Goal: Transaction & Acquisition: Obtain resource

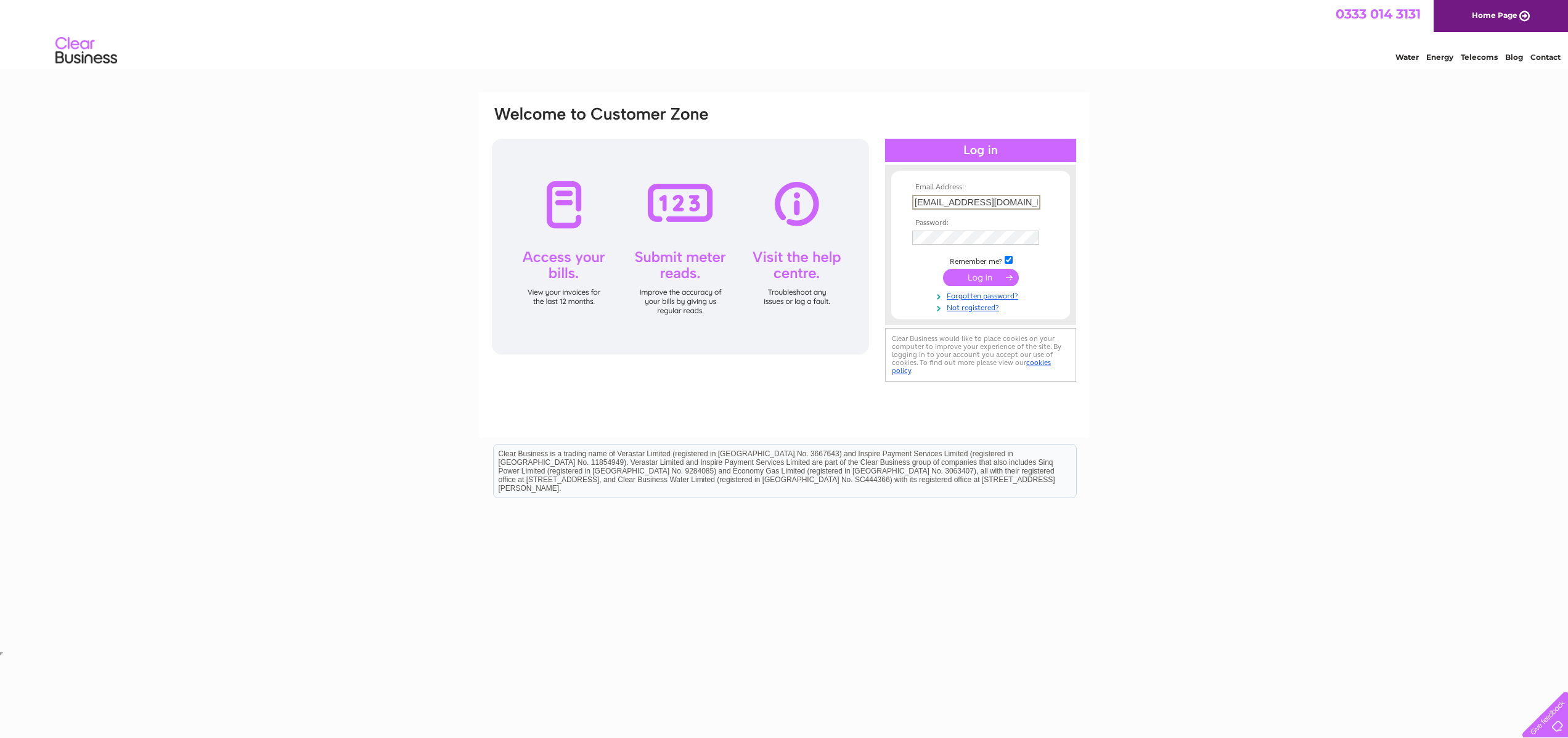
type input "info@lalbadoro.com"
click at [969, 281] on input "submit" at bounding box center [980, 277] width 76 height 17
click at [986, 275] on input "submit" at bounding box center [980, 276] width 76 height 17
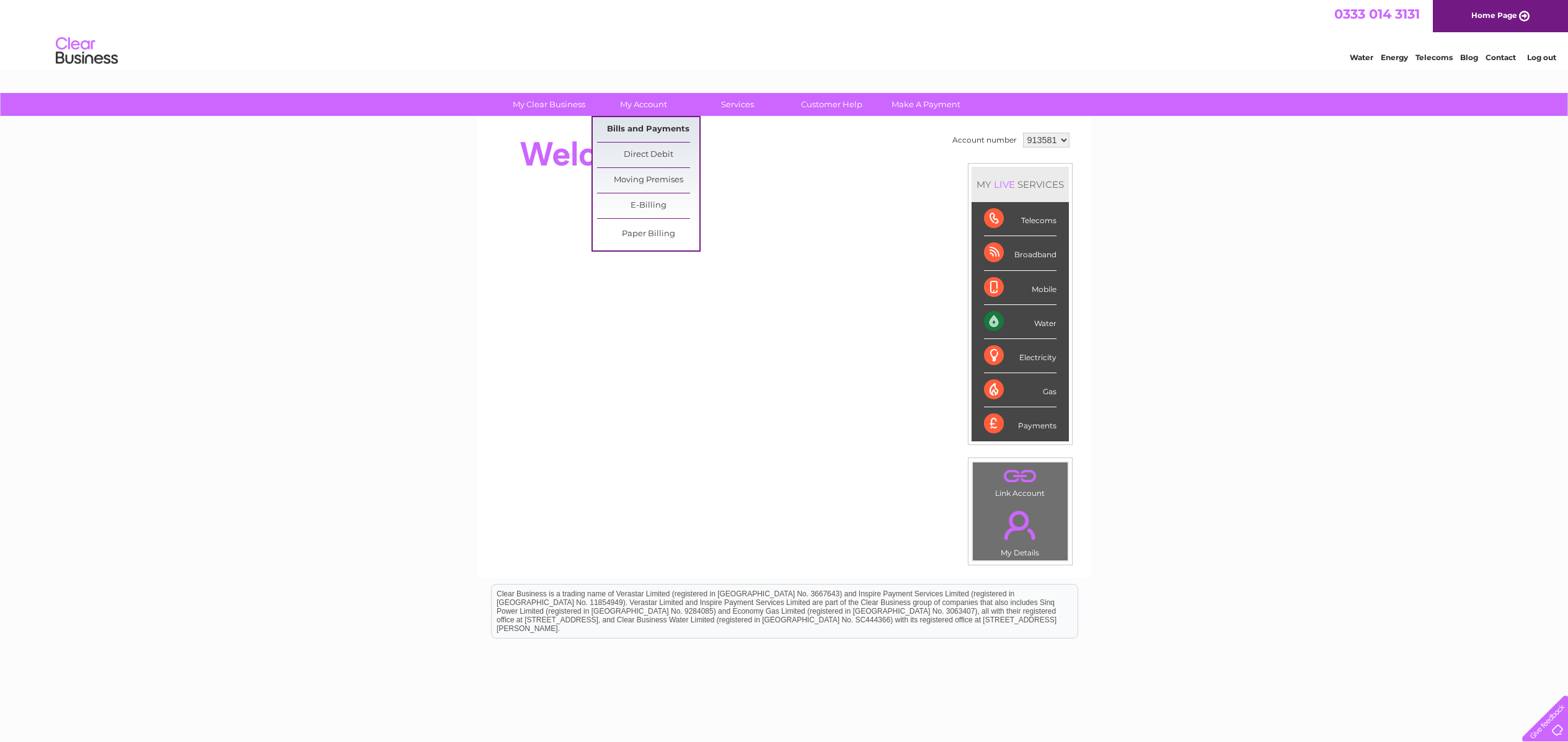
click at [666, 127] on link "Bills and Payments" at bounding box center [648, 129] width 102 height 25
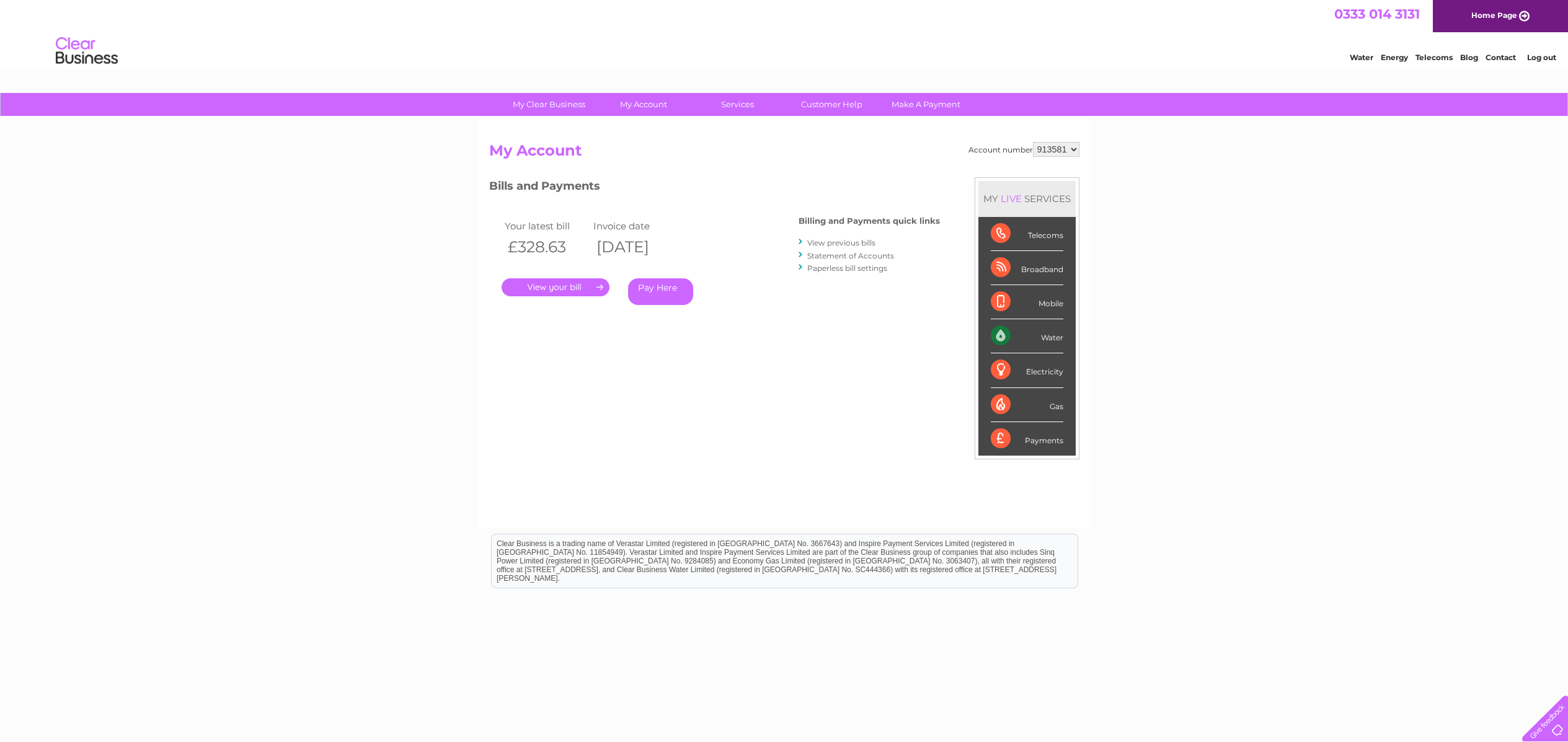
click at [1326, 284] on div "My Clear Business Login Details My Details My Preferences Link Account My Accou…" at bounding box center [784, 417] width 1568 height 647
click at [1276, 248] on div "My Clear Business Login Details My Details My Preferences Link Account My Accou…" at bounding box center [784, 417] width 1568 height 647
click at [858, 108] on link "Customer Help" at bounding box center [831, 104] width 102 height 23
click at [588, 287] on link "." at bounding box center [555, 287] width 108 height 18
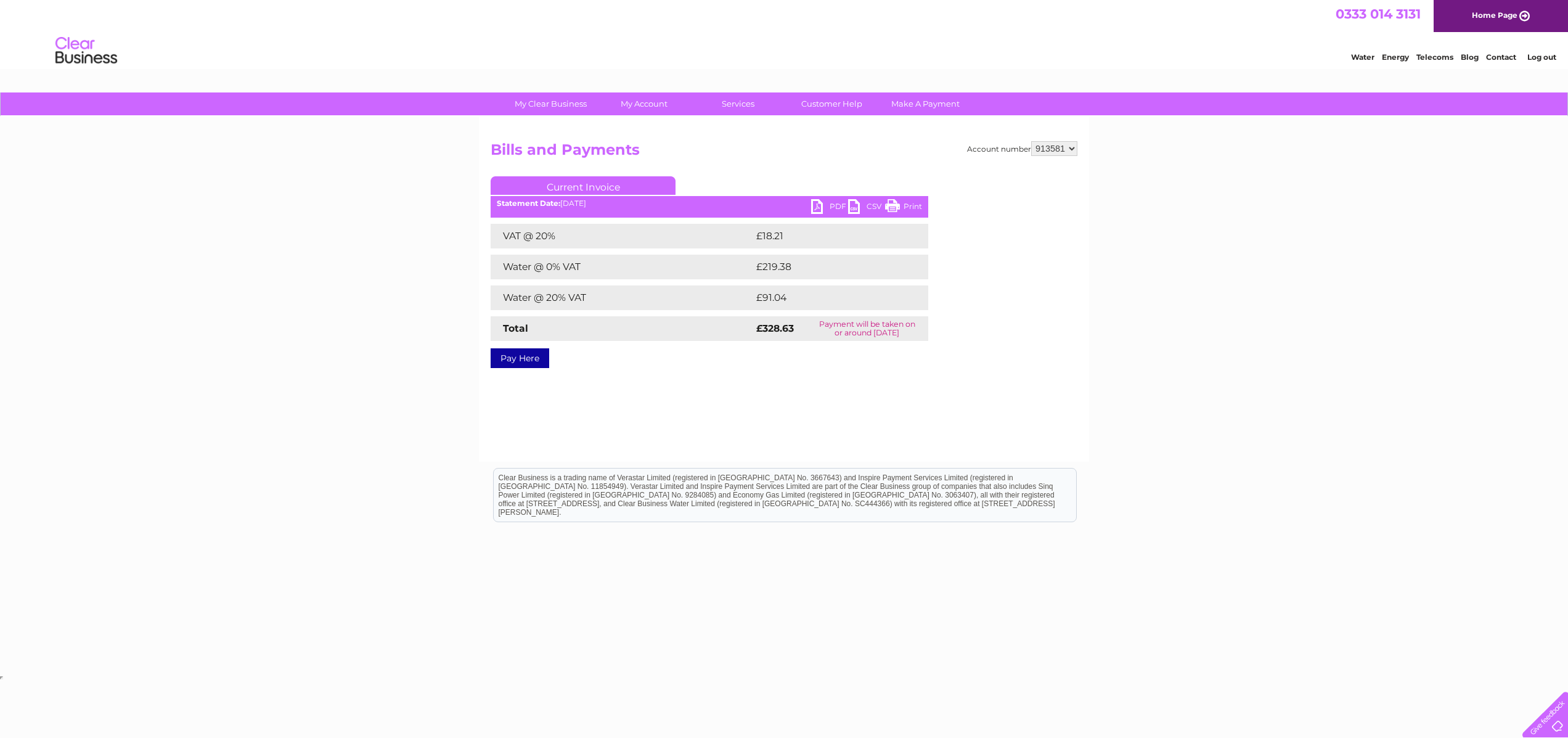
click at [825, 208] on link "PDF" at bounding box center [830, 208] width 37 height 18
